Goal: Find specific page/section: Find specific page/section

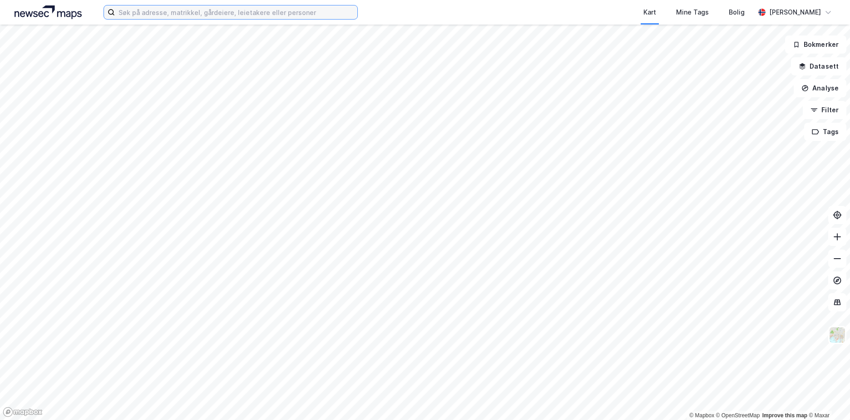
click at [196, 10] on input at bounding box center [236, 12] width 242 height 14
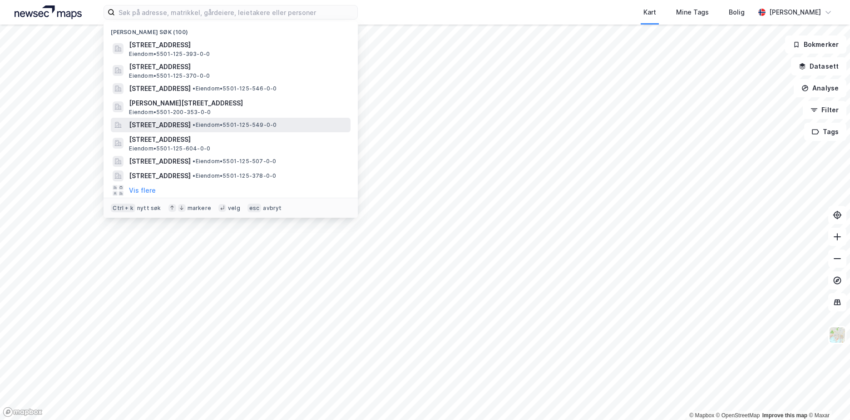
click at [191, 128] on span "[STREET_ADDRESS]" at bounding box center [160, 124] width 62 height 11
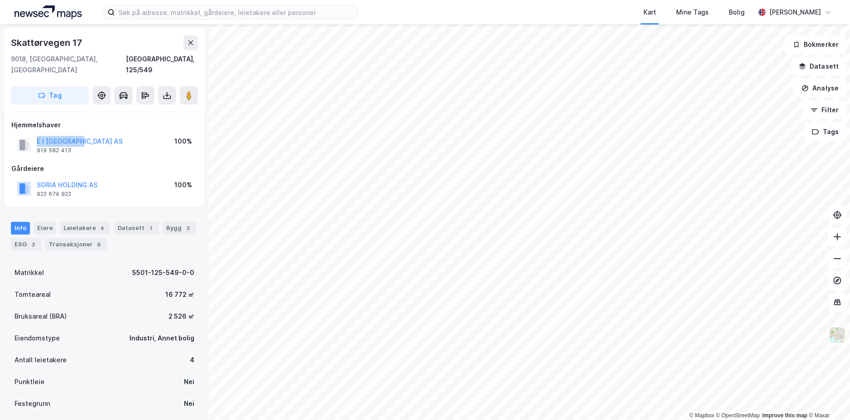
drag, startPoint x: 99, startPoint y: 132, endPoint x: 38, endPoint y: 125, distance: 61.7
click at [38, 134] on div "E I [GEOGRAPHIC_DATA] AS 919 582 413 100%" at bounding box center [104, 145] width 186 height 22
copy button "E I [GEOGRAPHIC_DATA] AS"
